Goal: Task Accomplishment & Management: Complete application form

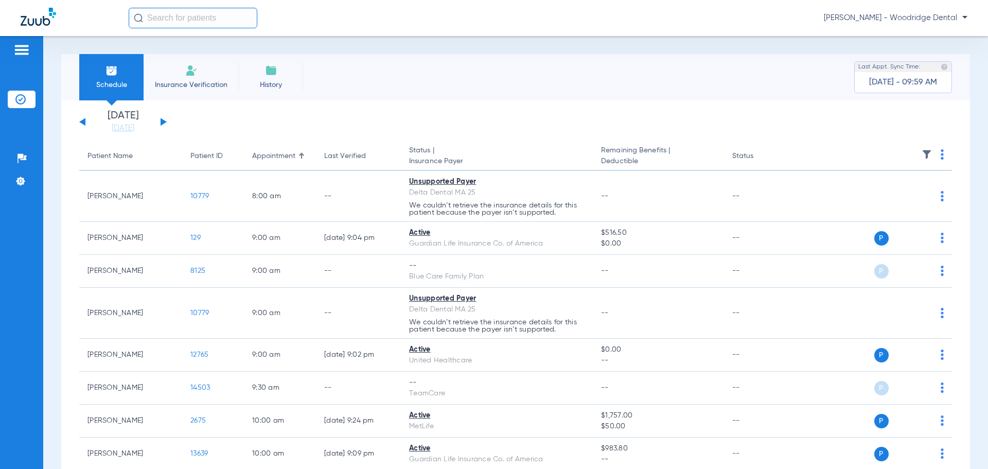
click at [201, 80] on span "Insurance Verification" at bounding box center [191, 85] width 80 height 10
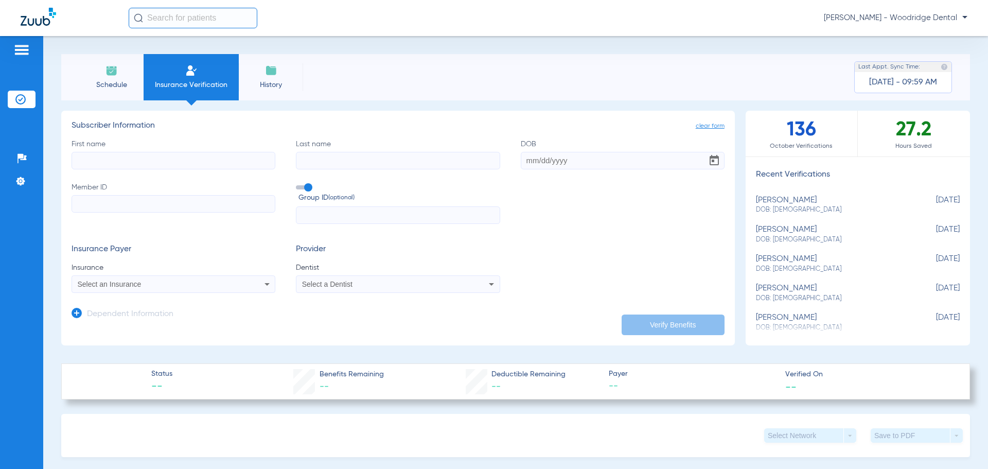
click at [201, 161] on input "First name" at bounding box center [174, 160] width 204 height 17
type input "[PERSON_NAME]"
type input "Cash"
type input "[DATE]"
click at [127, 207] on input "Member ID" at bounding box center [174, 203] width 204 height 17
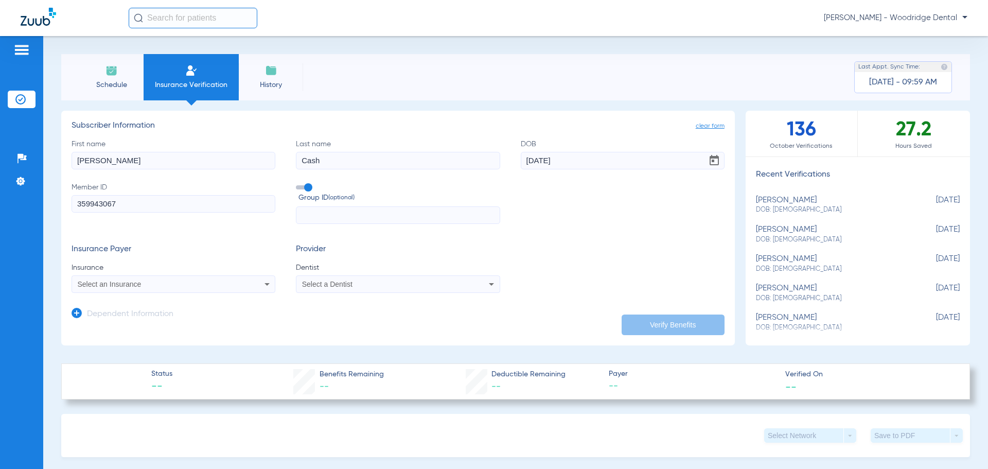
type input "359943067"
click at [176, 282] on div "Select an Insurance" at bounding box center [155, 284] width 154 height 7
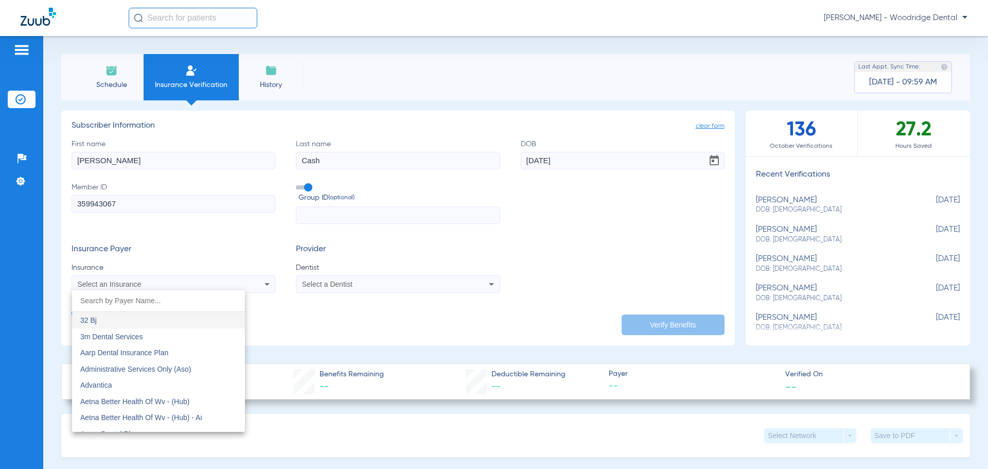
click at [161, 299] on input "dropdown search" at bounding box center [158, 300] width 173 height 21
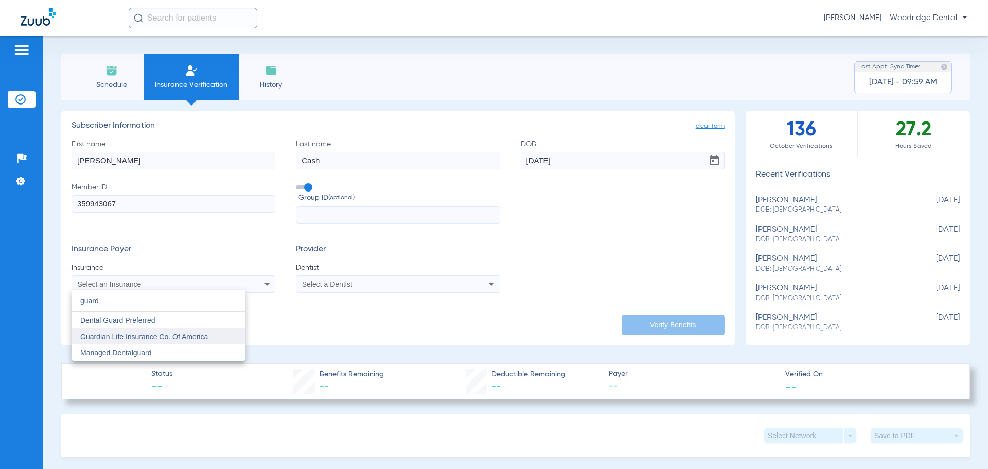
type input "guard"
click at [157, 336] on span "Guardian Life Insurance Co. Of America" at bounding box center [144, 336] width 128 height 8
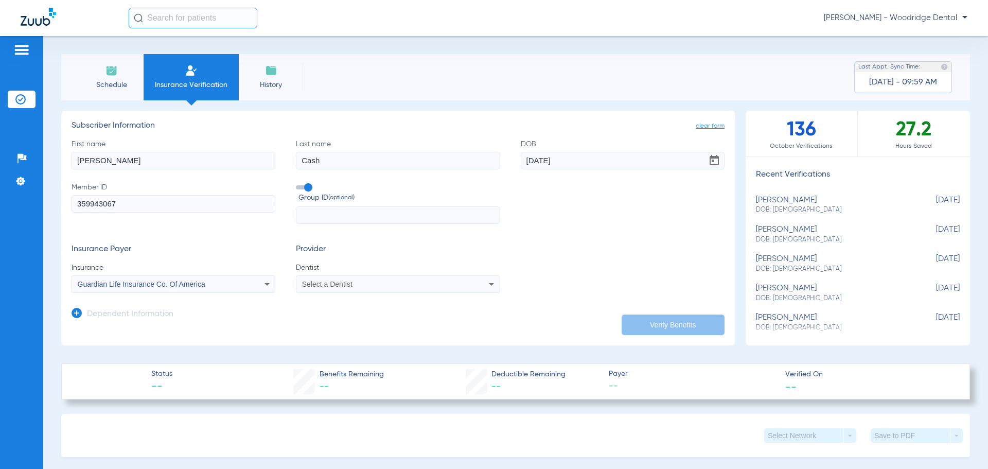
click at [335, 289] on div "Select a Dentist" at bounding box center [397, 284] width 203 height 12
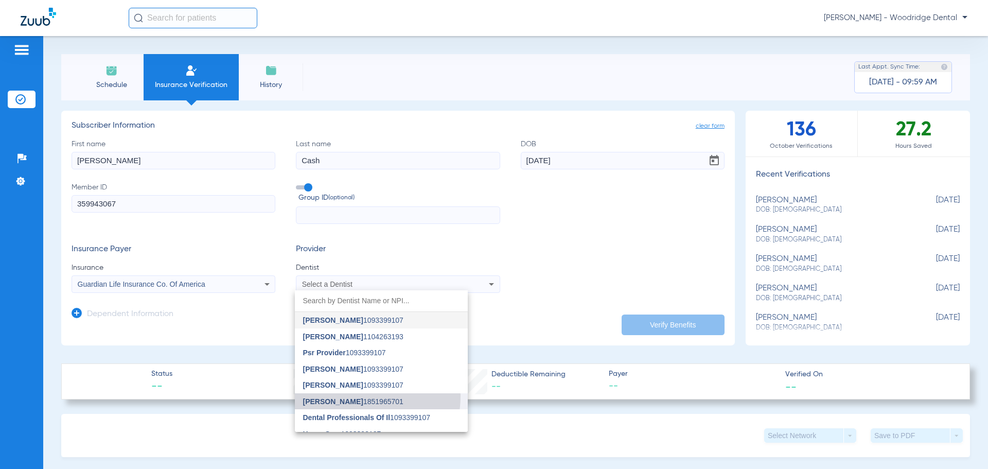
click at [353, 396] on mat-option "[PERSON_NAME] 1851965701" at bounding box center [381, 401] width 173 height 16
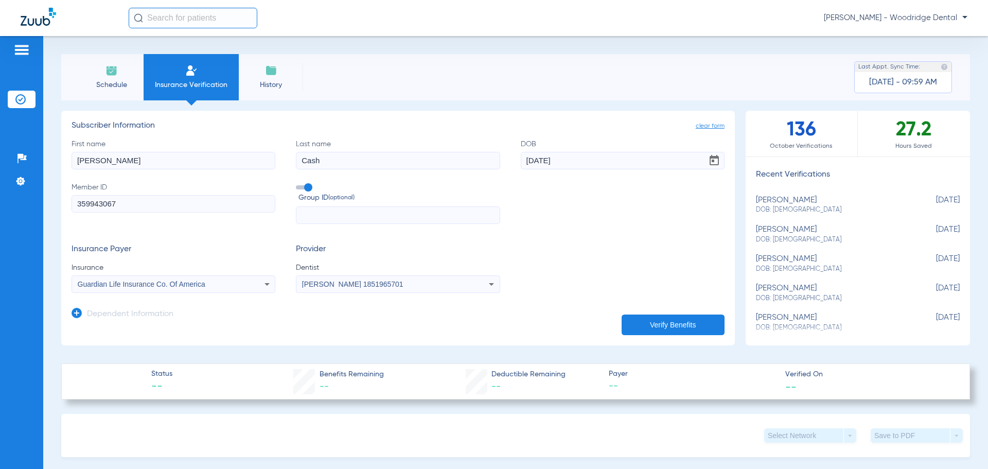
click at [641, 317] on button "Verify Benefits" at bounding box center [673, 324] width 103 height 21
click at [460, 214] on input "text" at bounding box center [398, 214] width 204 height 17
type input "0043486"
click at [104, 76] on li "Schedule" at bounding box center [111, 77] width 64 height 46
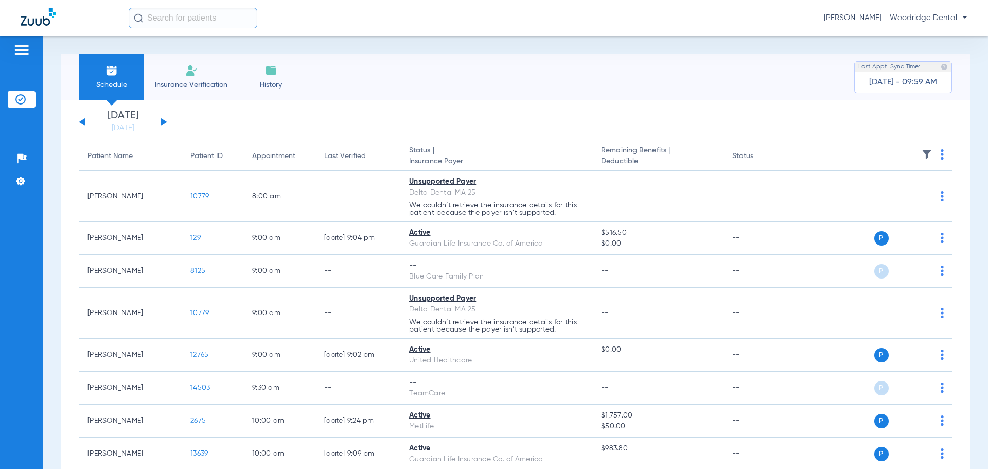
click at [186, 76] on img at bounding box center [191, 70] width 12 height 12
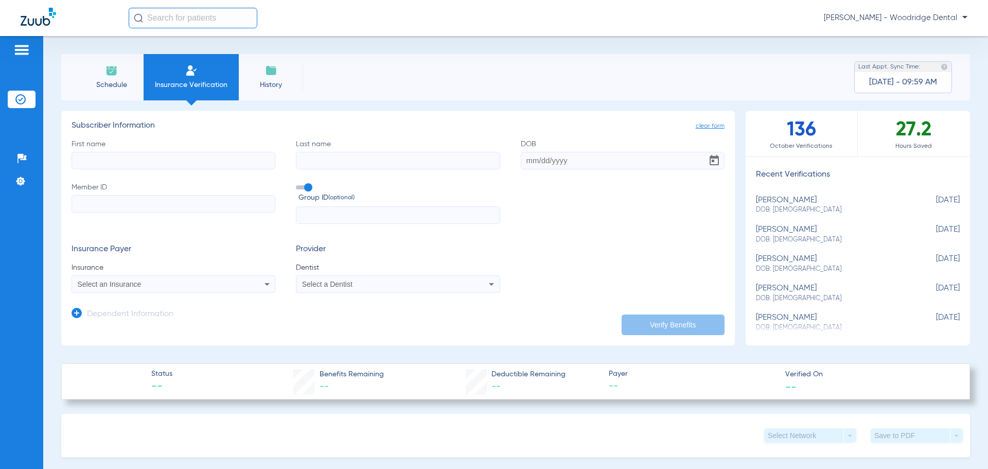
click at [178, 158] on input "First name" at bounding box center [174, 160] width 204 height 17
type input "[PERSON_NAME]"
type input "Cash"
type input "[DATE]"
click at [102, 205] on input "Member ID" at bounding box center [174, 203] width 204 height 17
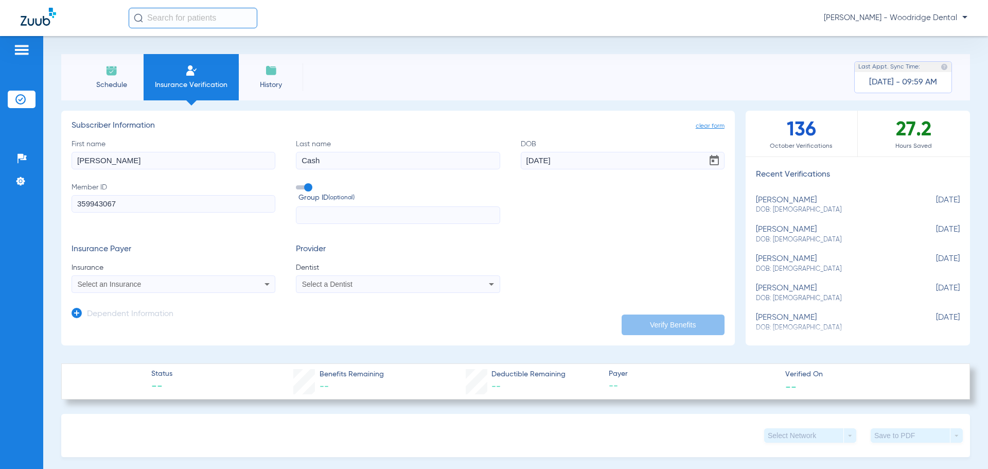
type input "359943067"
click at [336, 216] on input "text" at bounding box center [398, 214] width 204 height 17
type input "0043486"
click at [236, 282] on div "Select an Insurance" at bounding box center [173, 284] width 203 height 12
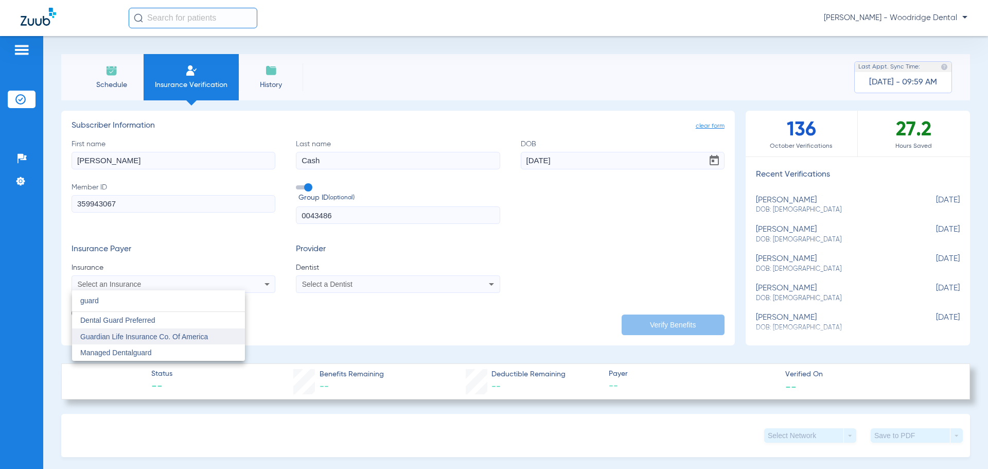
type input "guard"
click at [183, 337] on span "Guardian Life Insurance Co. Of America" at bounding box center [144, 336] width 128 height 8
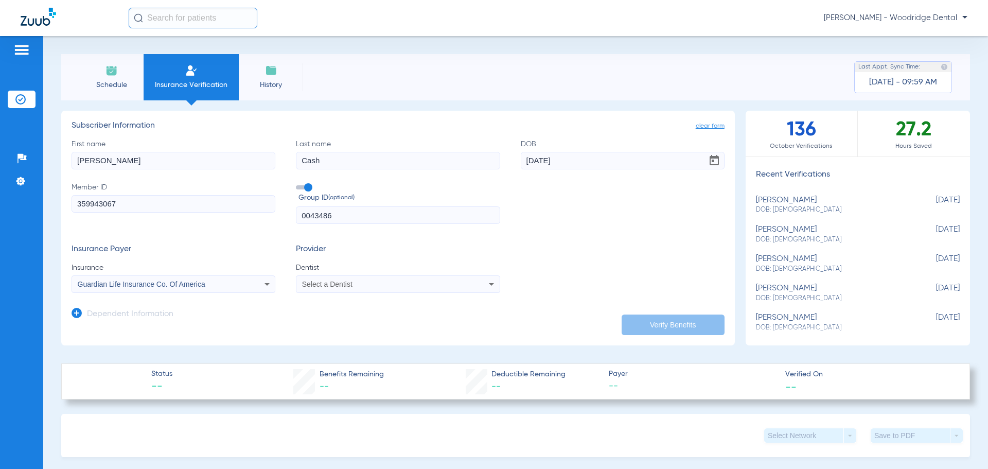
click at [322, 284] on span "Select a Dentist" at bounding box center [327, 284] width 50 height 8
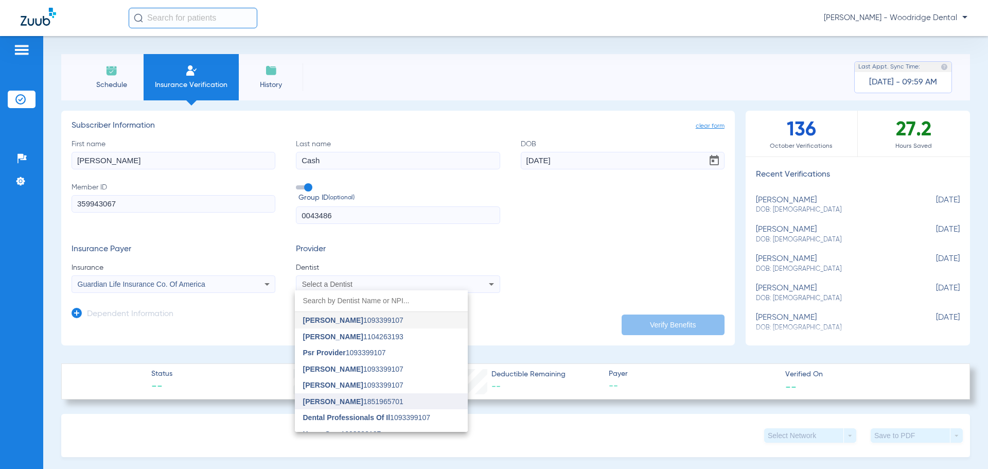
click at [365, 396] on mat-option "[PERSON_NAME] 1851965701" at bounding box center [381, 401] width 173 height 16
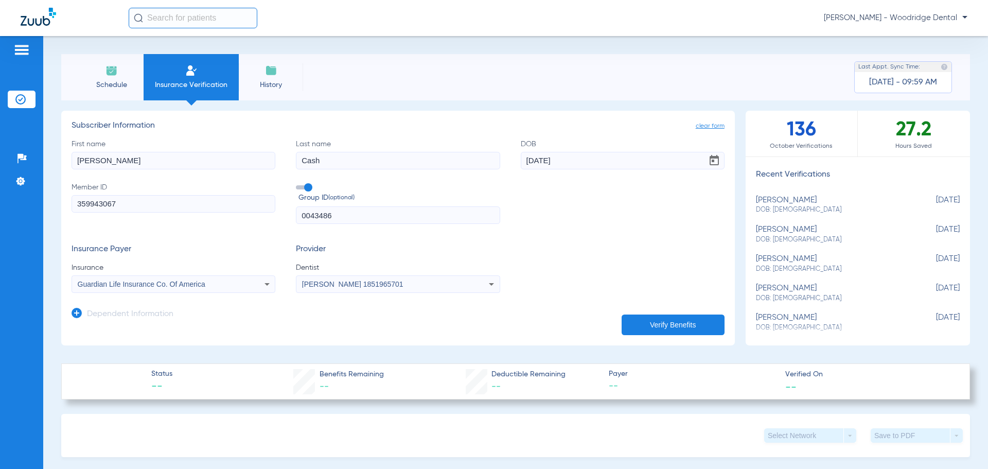
click at [635, 324] on button "Verify Benefits" at bounding box center [673, 324] width 103 height 21
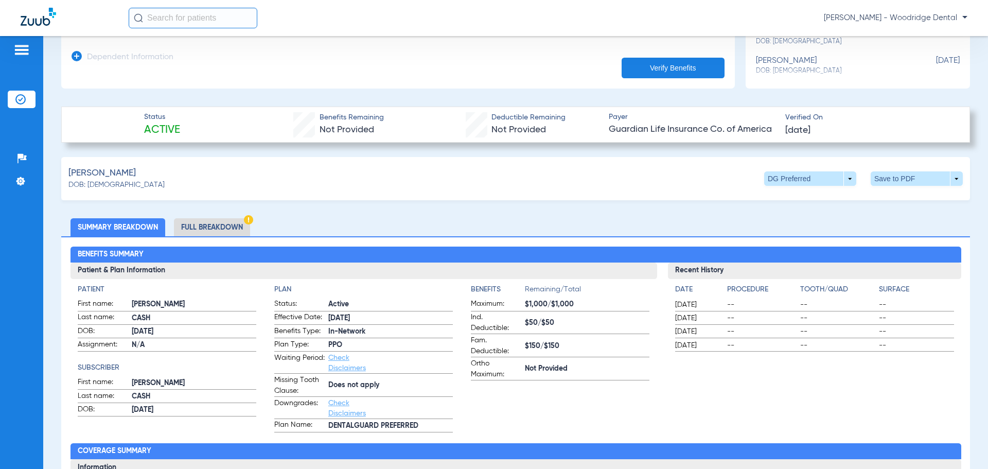
scroll to position [257, 0]
click at [208, 224] on li "Full Breakdown" at bounding box center [212, 227] width 76 height 18
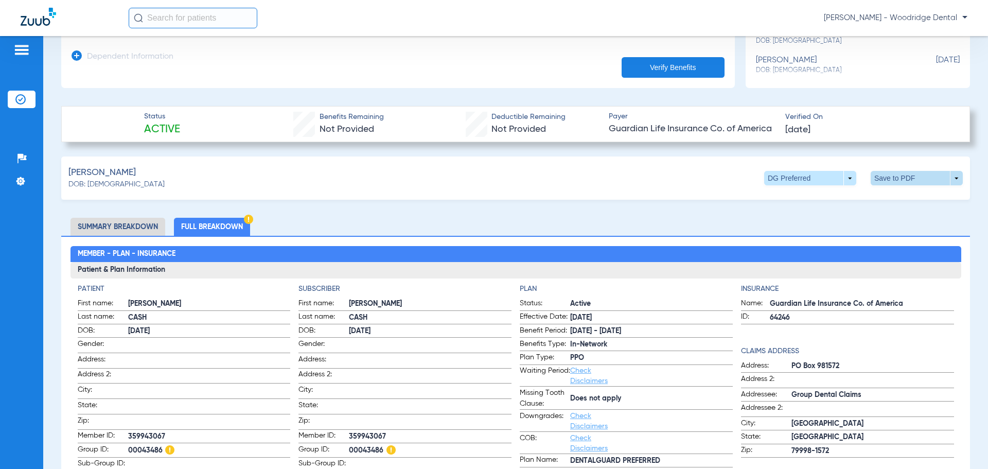
click at [892, 174] on span at bounding box center [917, 178] width 92 height 14
click at [815, 203] on button "insert_drive_file Save to PDF" at bounding box center [822, 197] width 78 height 21
click at [233, 224] on li "Full Breakdown" at bounding box center [212, 227] width 76 height 18
click at [212, 227] on li "Full Breakdown" at bounding box center [212, 227] width 76 height 18
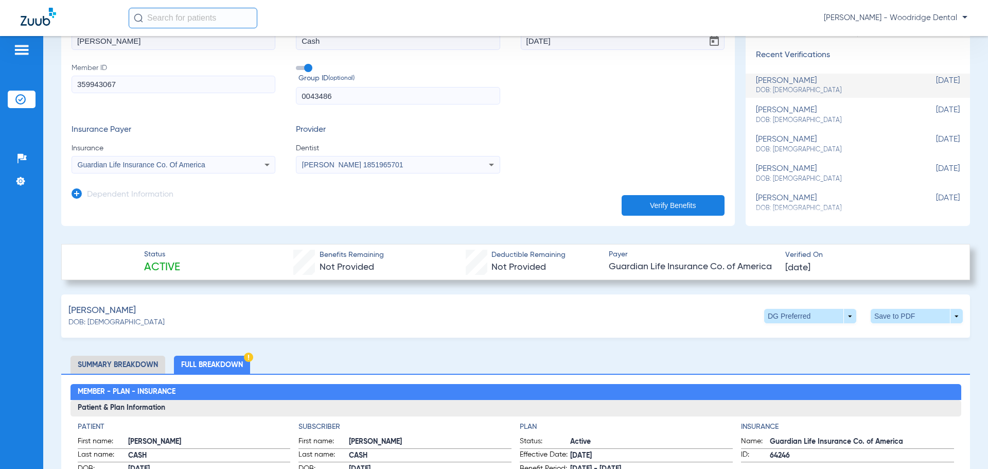
scroll to position [51, 0]
